Goal: Task Accomplishment & Management: Manage account settings

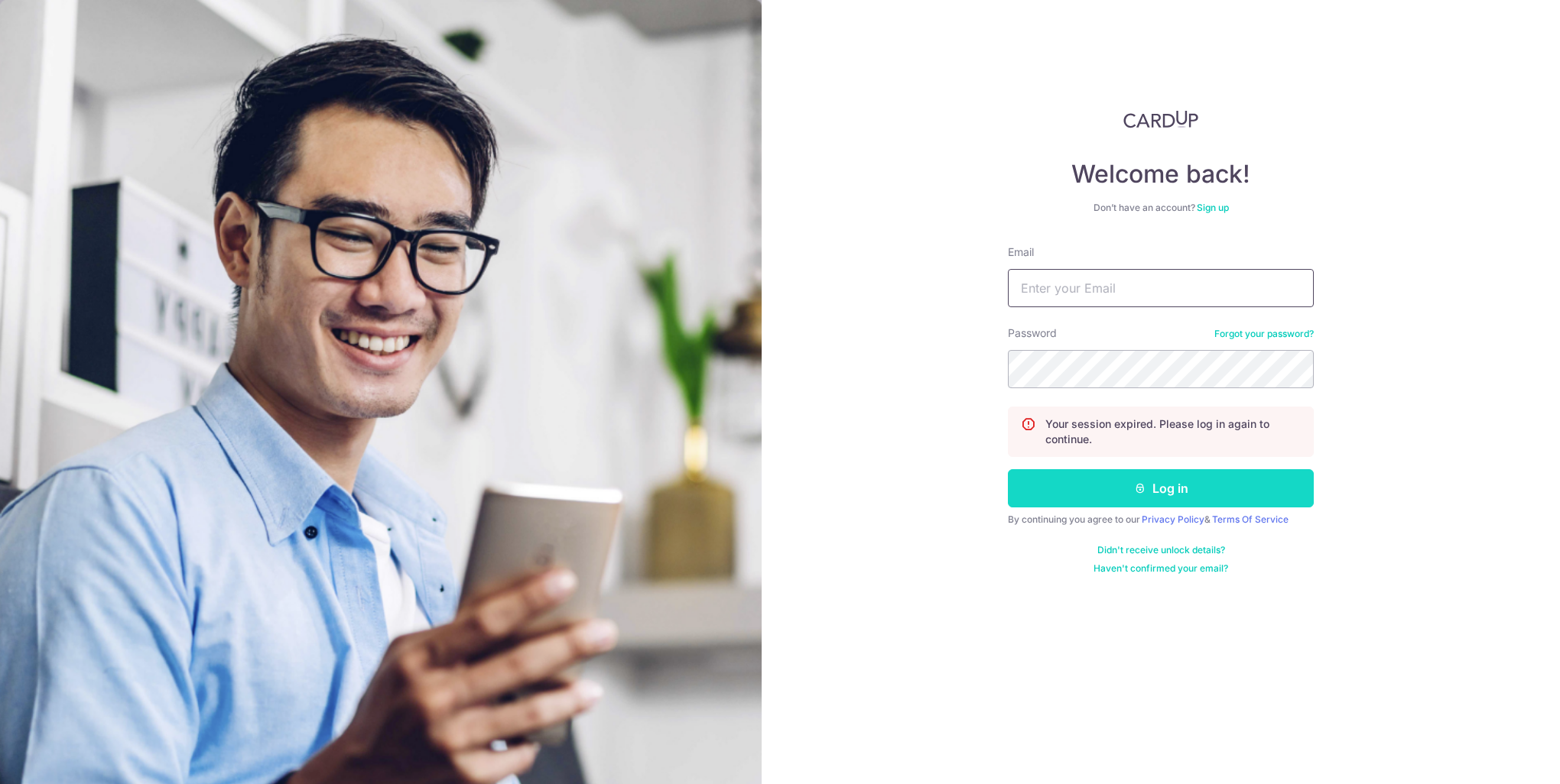
type input "[EMAIL_ADDRESS][DOMAIN_NAME]"
click at [1140, 495] on button "Log in" at bounding box center [1160, 488] width 306 height 39
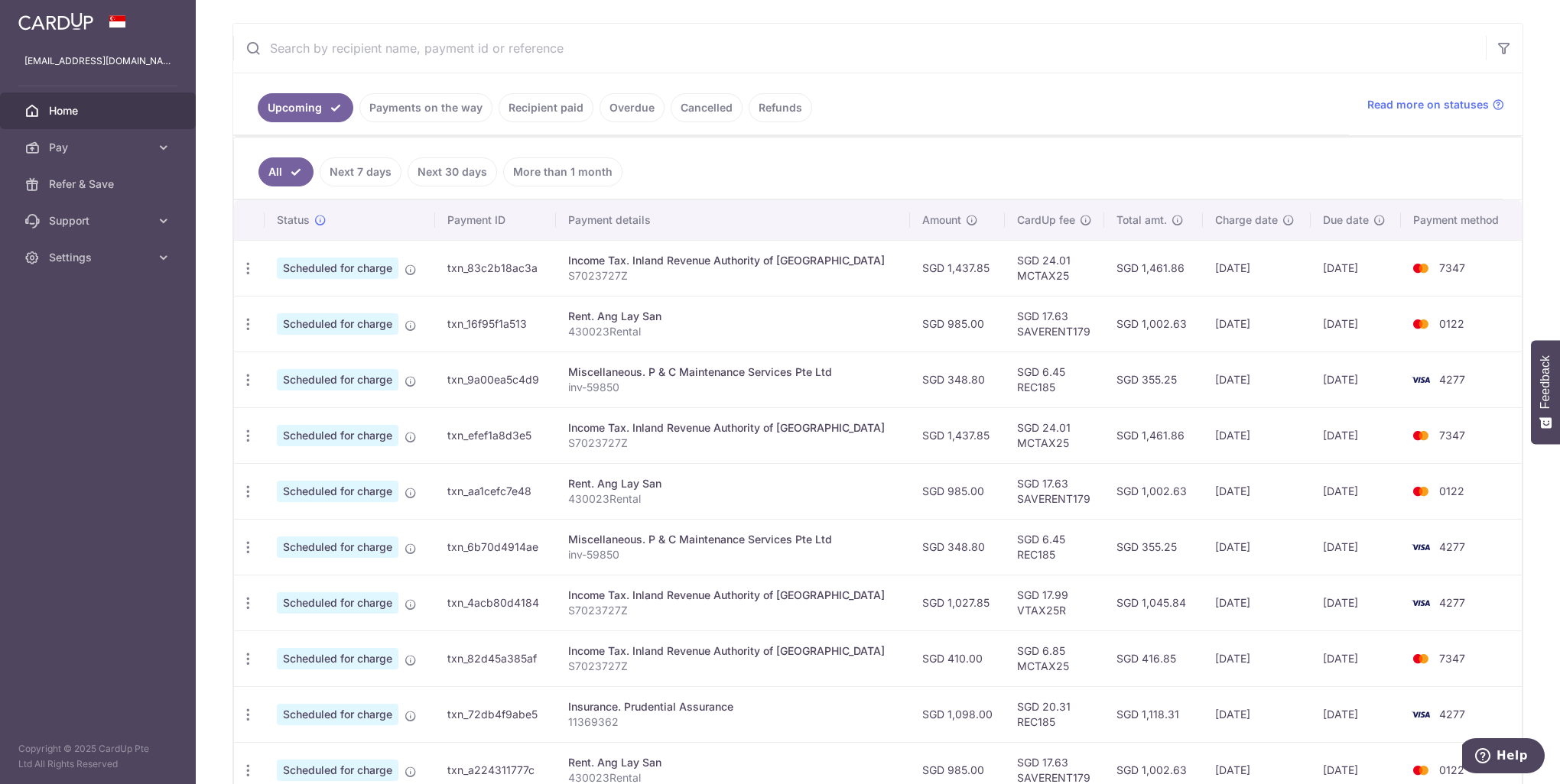
scroll to position [306, 0]
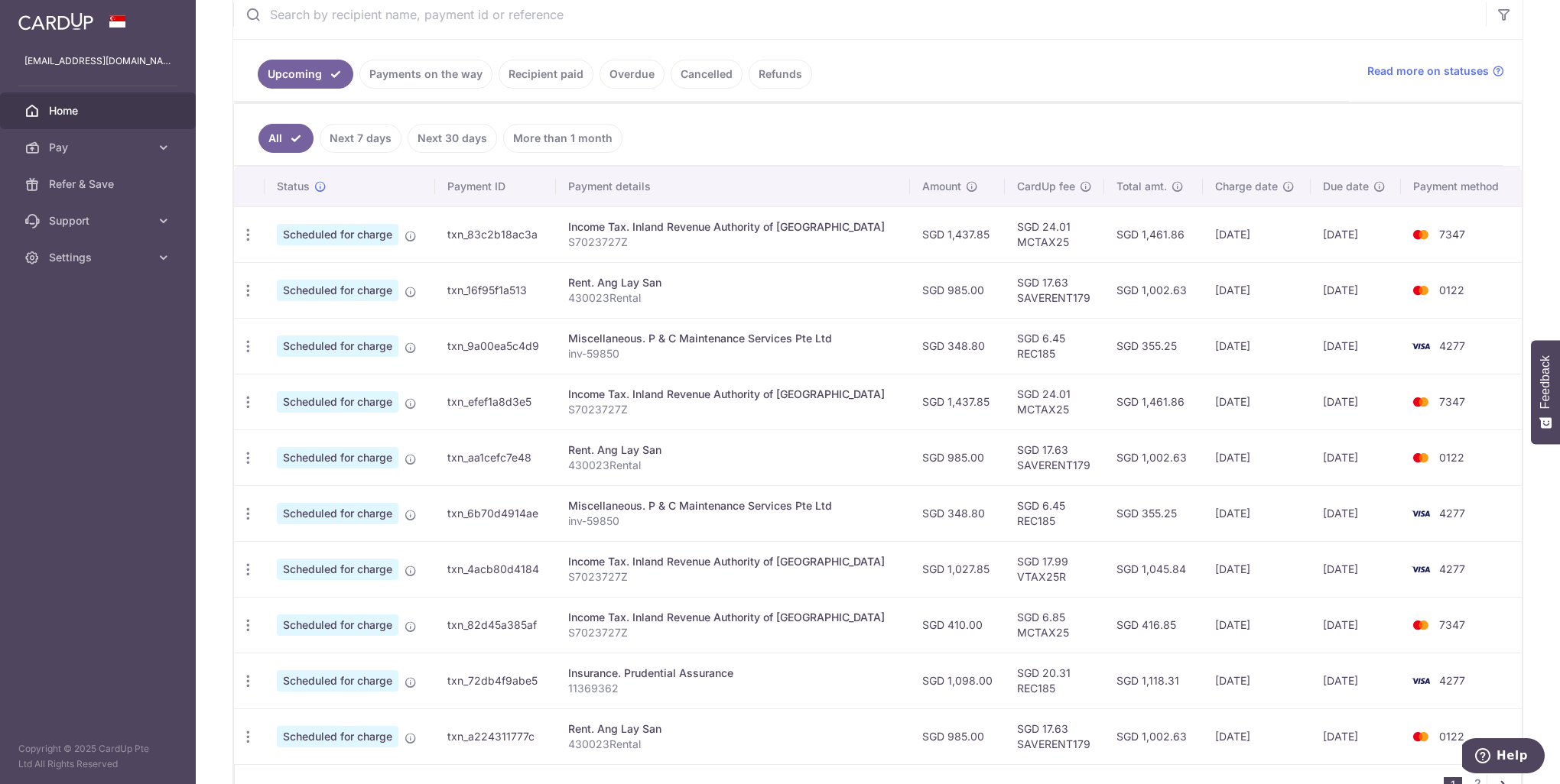
click at [430, 80] on link "Payments on the way" at bounding box center [426, 74] width 133 height 29
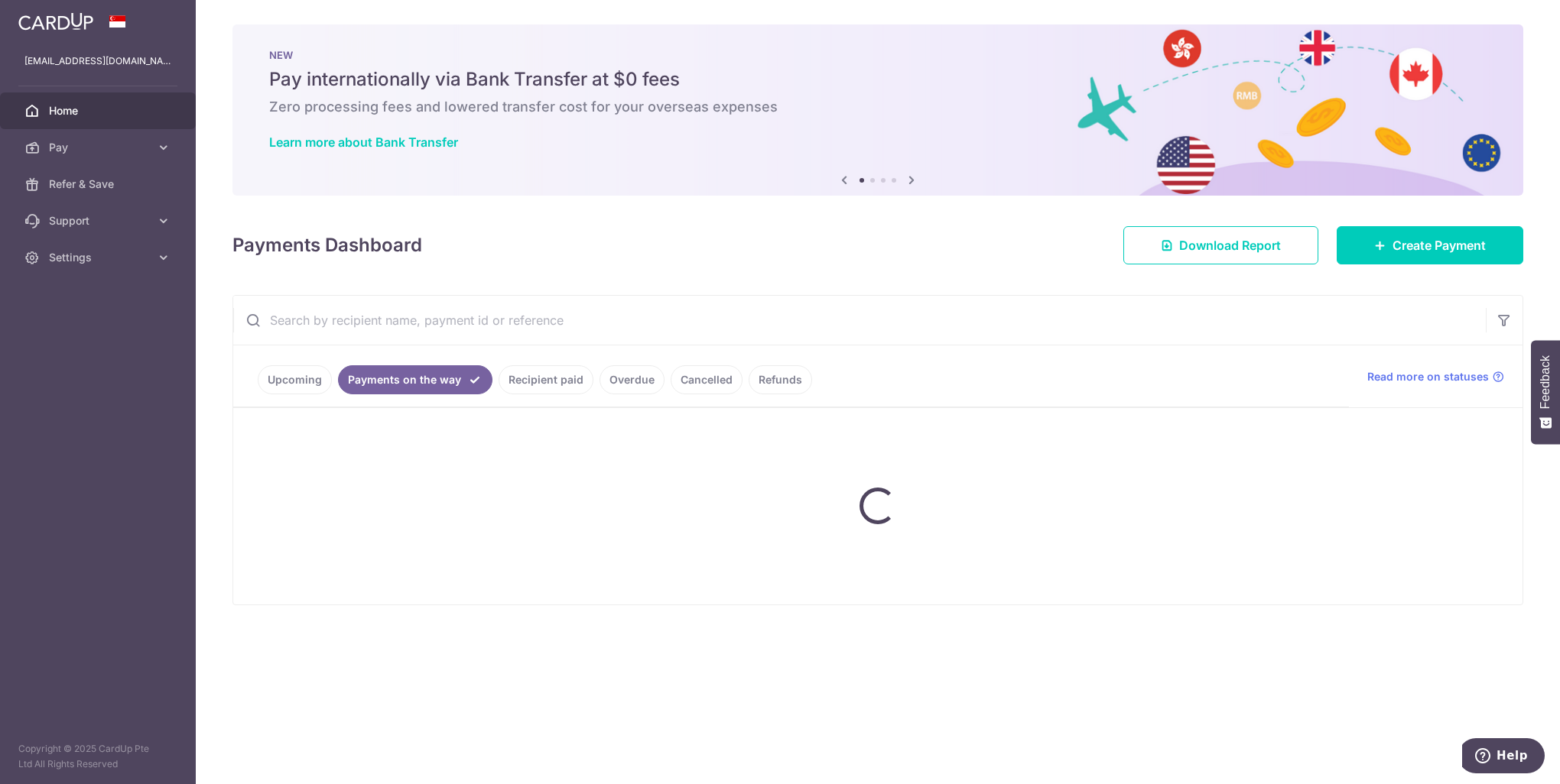
scroll to position [0, 0]
